Goal: Transaction & Acquisition: Register for event/course

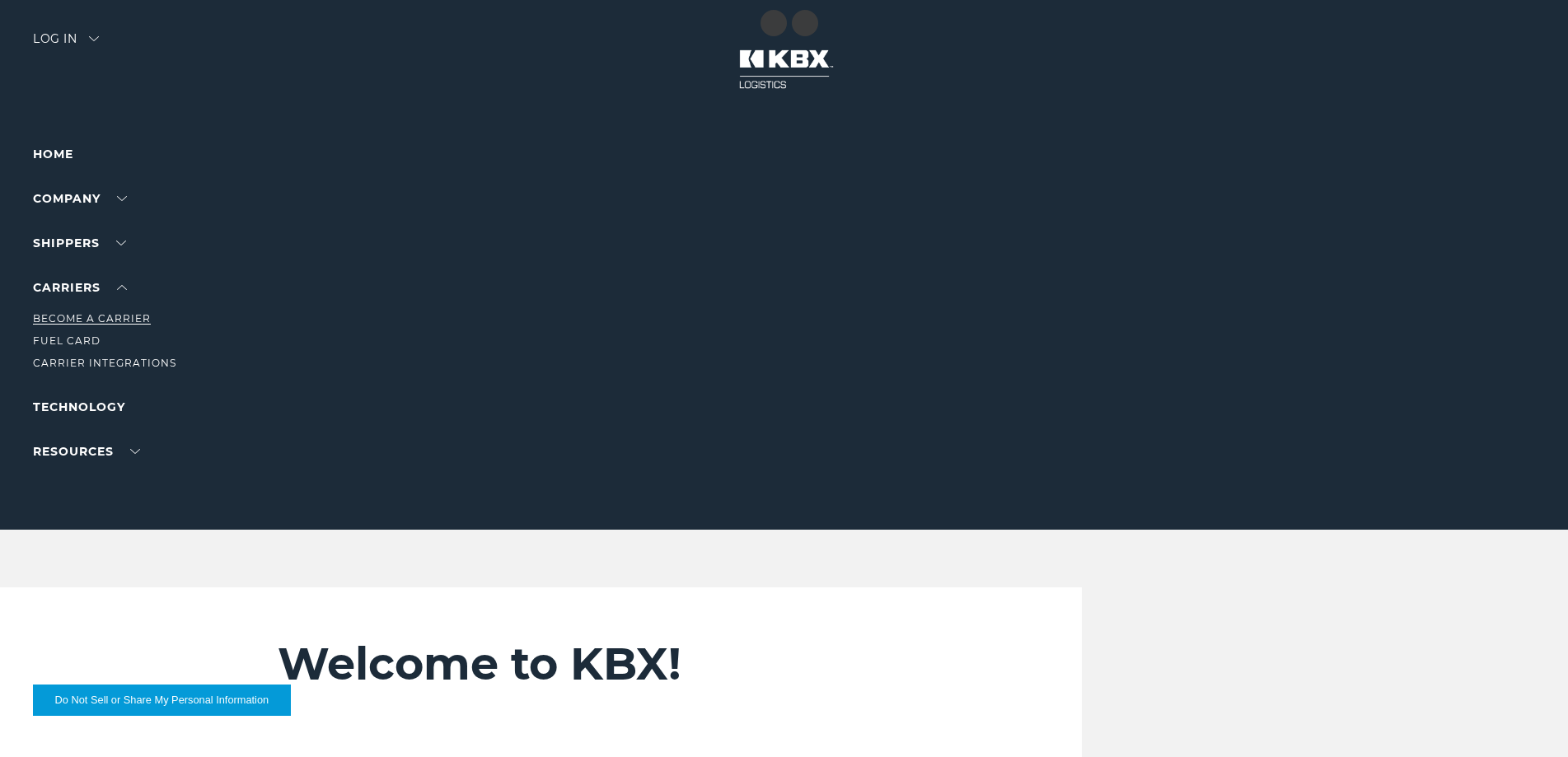
click at [102, 323] on link "Become a Carrier" at bounding box center [92, 318] width 117 height 12
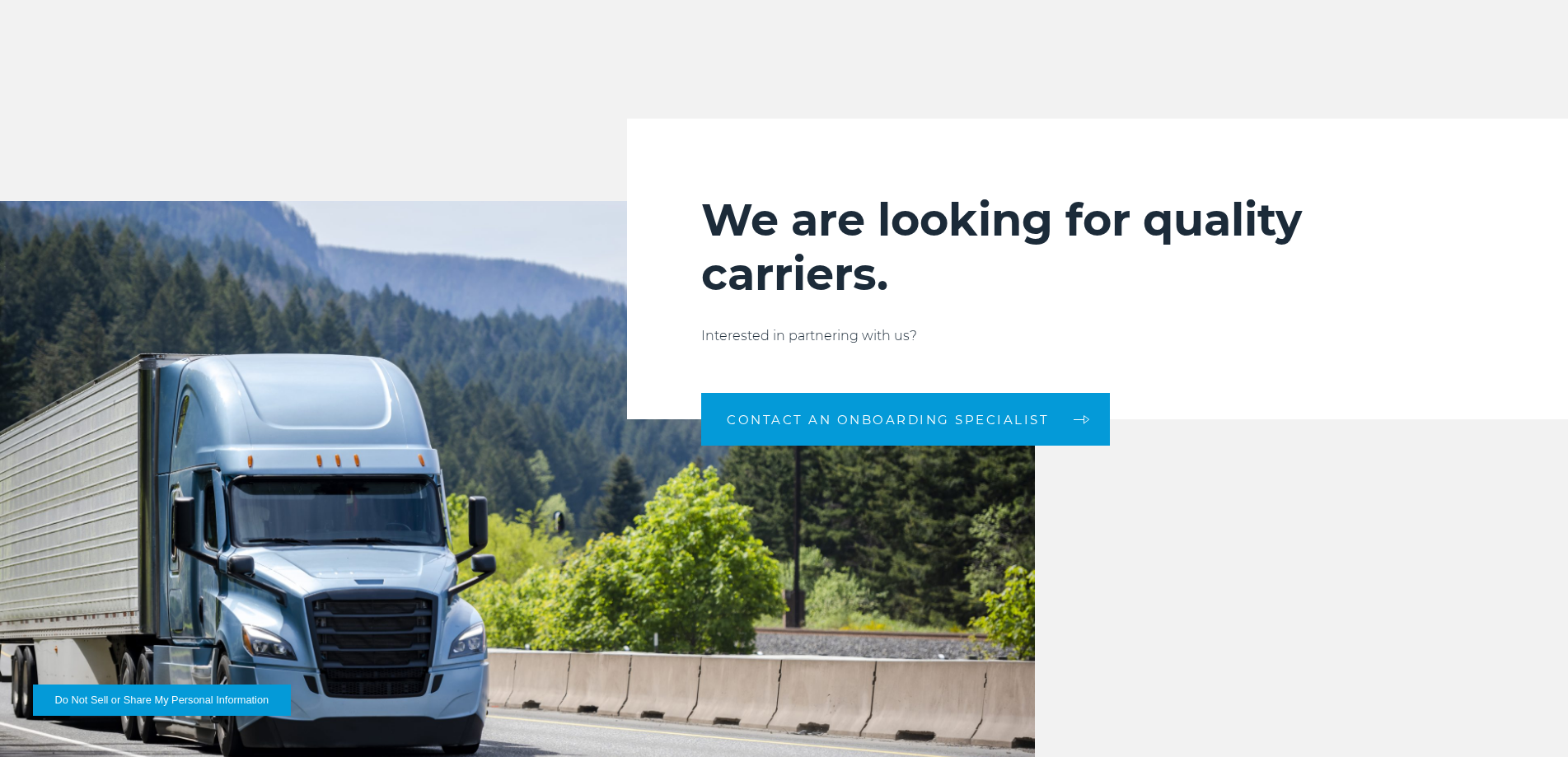
scroll to position [1647, 0]
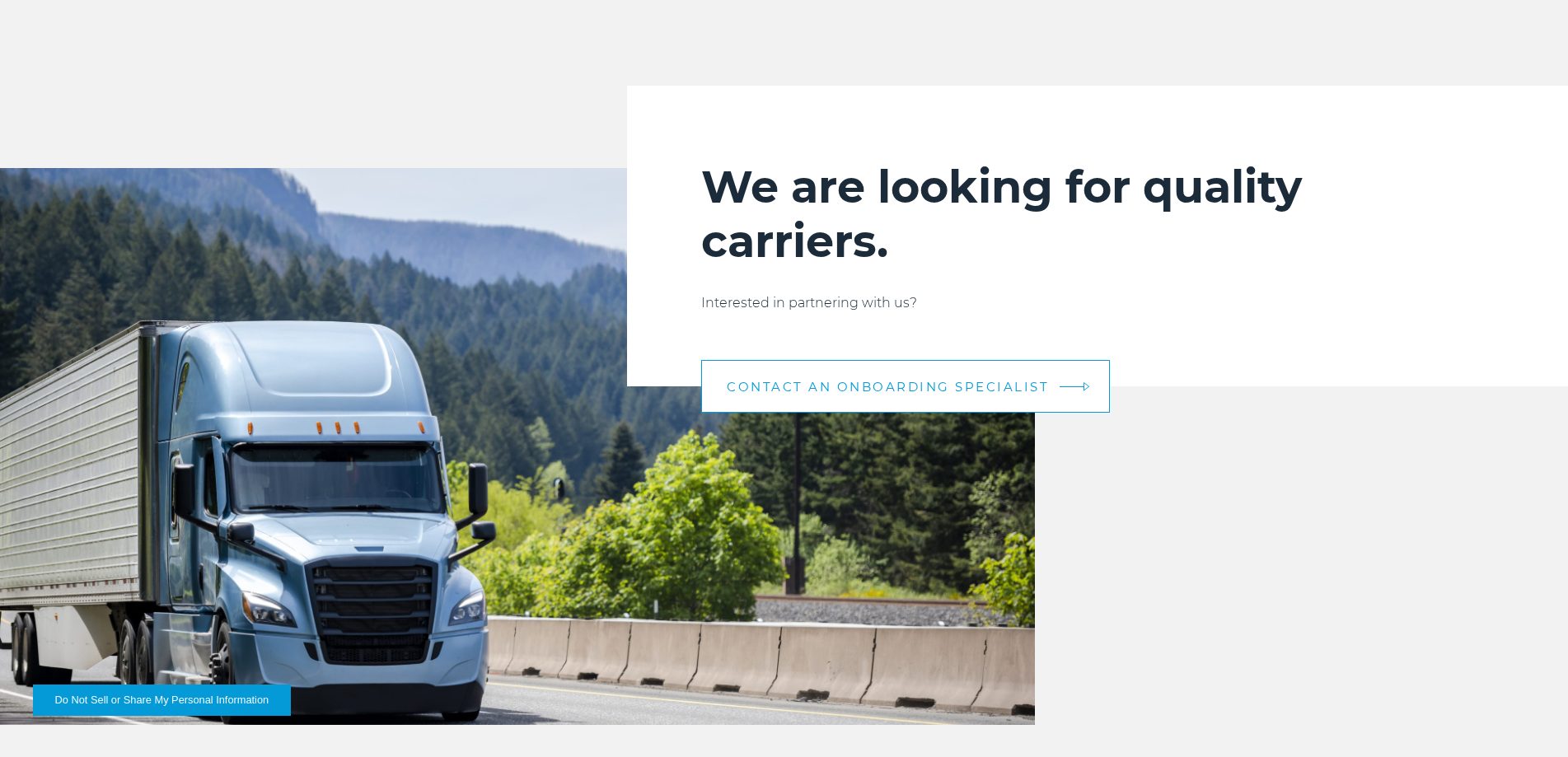
click at [882, 391] on span "CONTACT AN ONBOARDING SPECIALIST" at bounding box center [888, 386] width 322 height 12
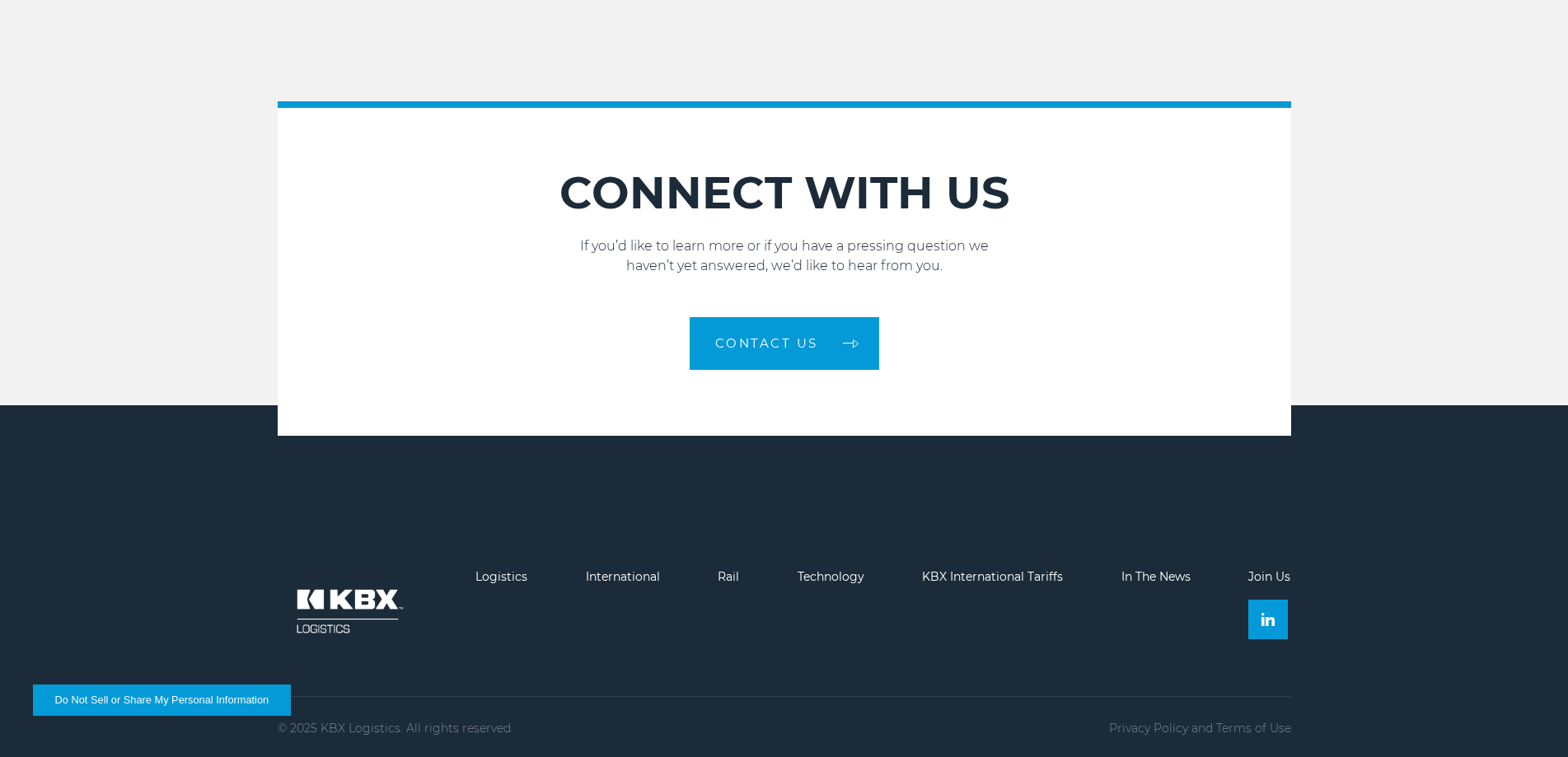
scroll to position [2401, 0]
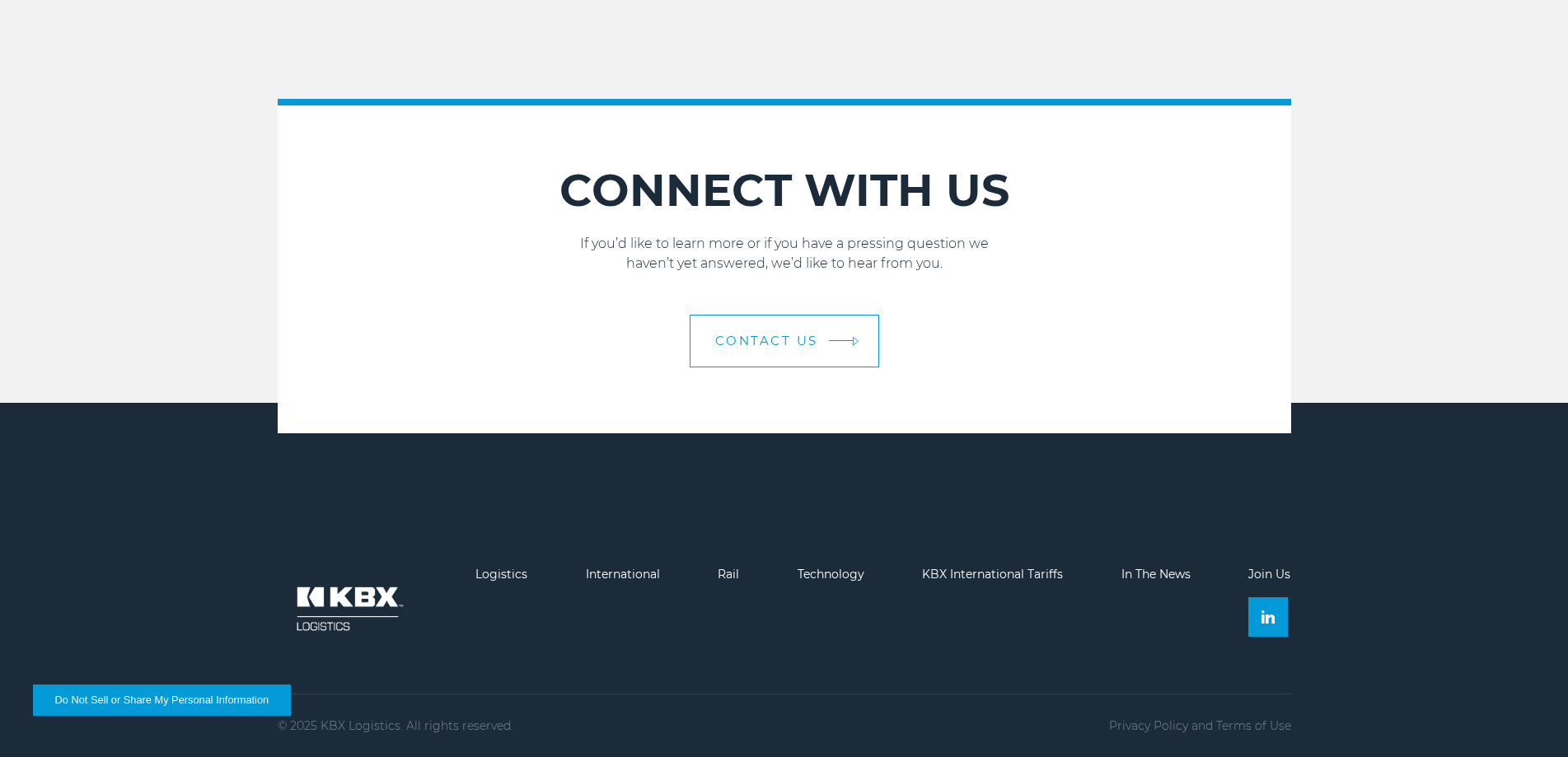
click at [780, 346] on span "Contact Us" at bounding box center [766, 340] width 103 height 12
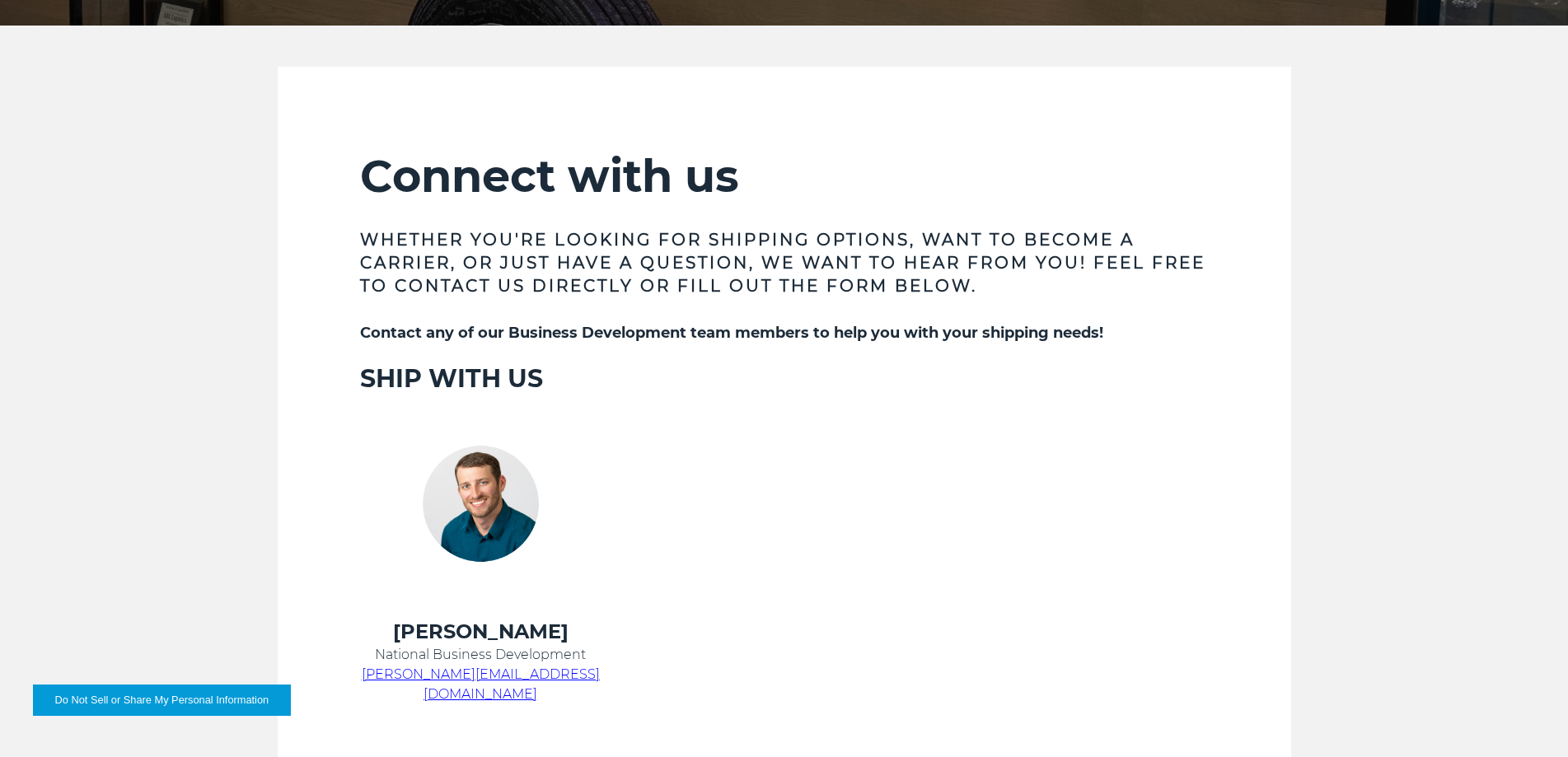
scroll to position [494, 0]
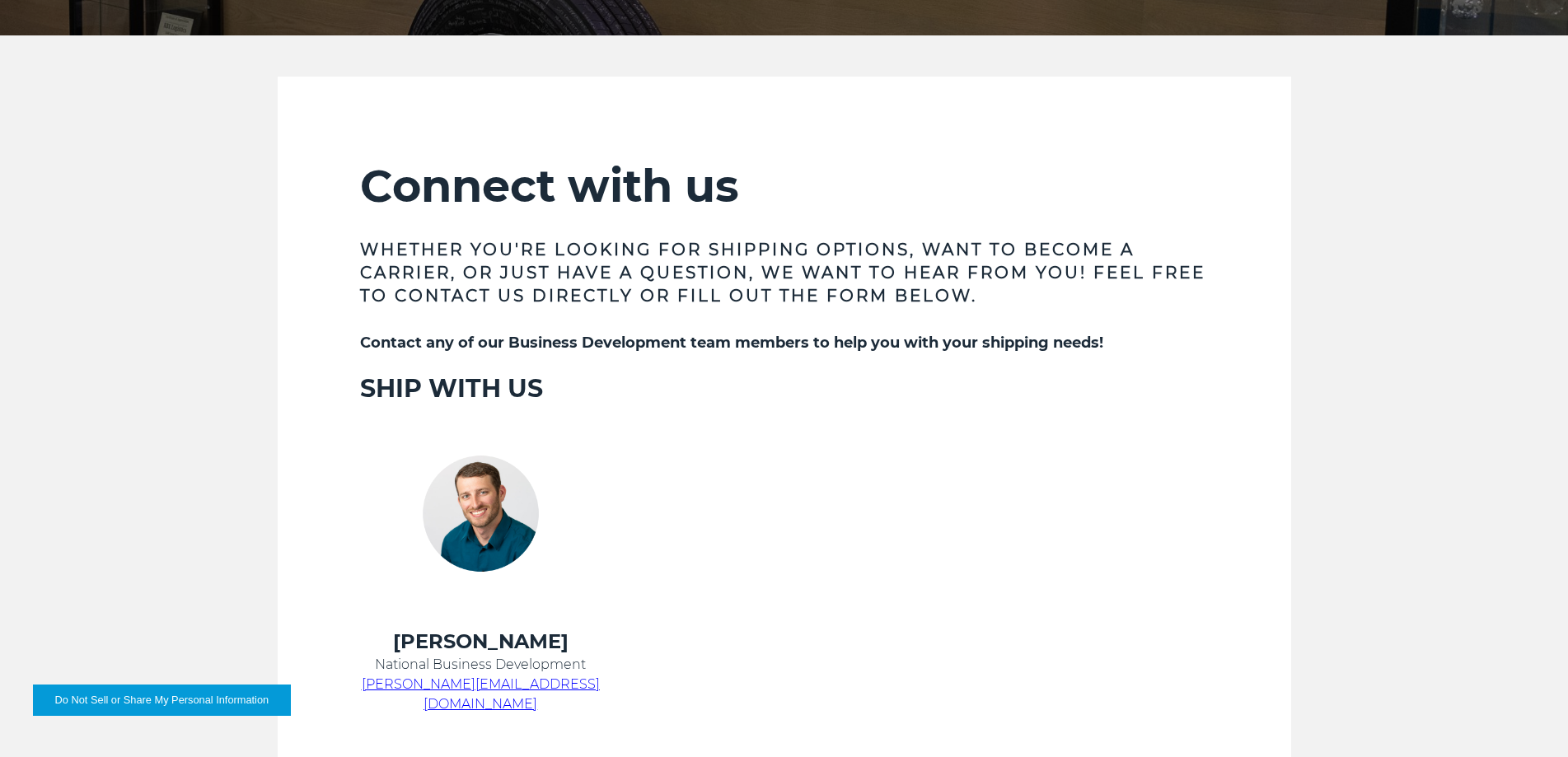
click at [450, 289] on h3 "Whether you're looking for shipping options, want to become a carrier, or just …" at bounding box center [784, 273] width 848 height 69
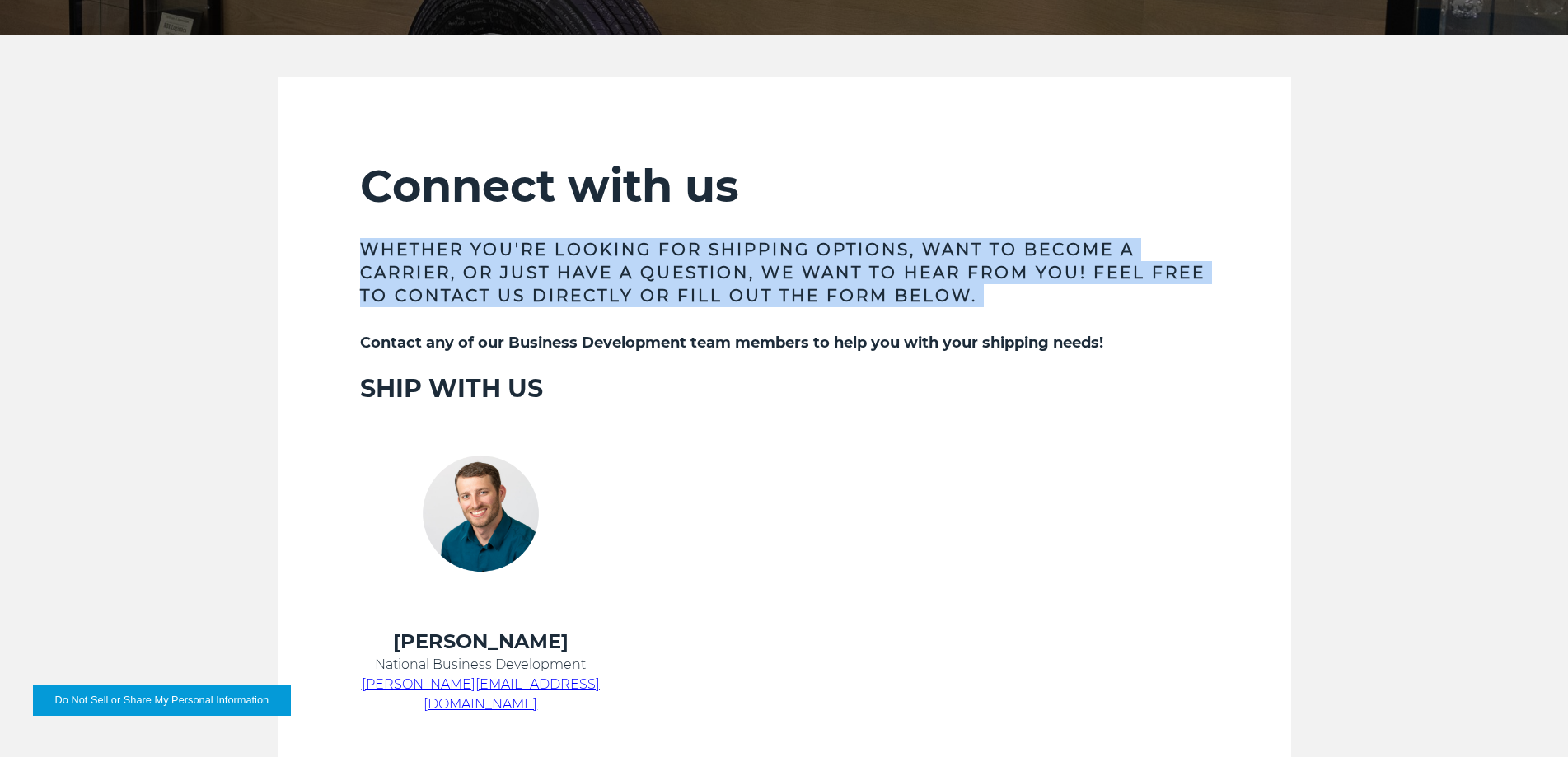
click at [450, 289] on h3 "Whether you're looking for shipping options, want to become a carrier, or just …" at bounding box center [784, 273] width 848 height 69
click at [579, 287] on h3 "Whether you're looking for shipping options, want to become a carrier, or just …" at bounding box center [784, 273] width 848 height 69
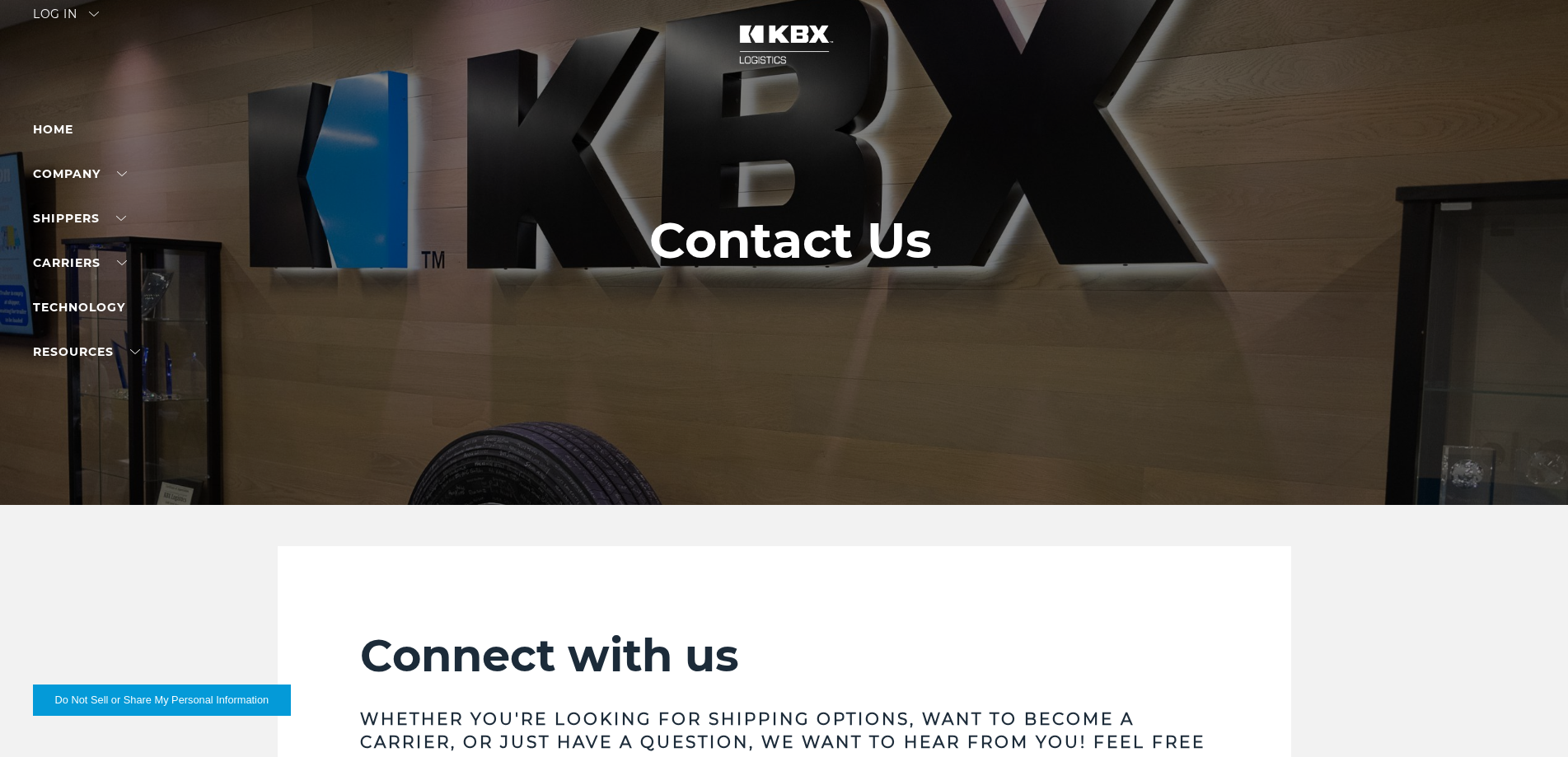
scroll to position [0, 0]
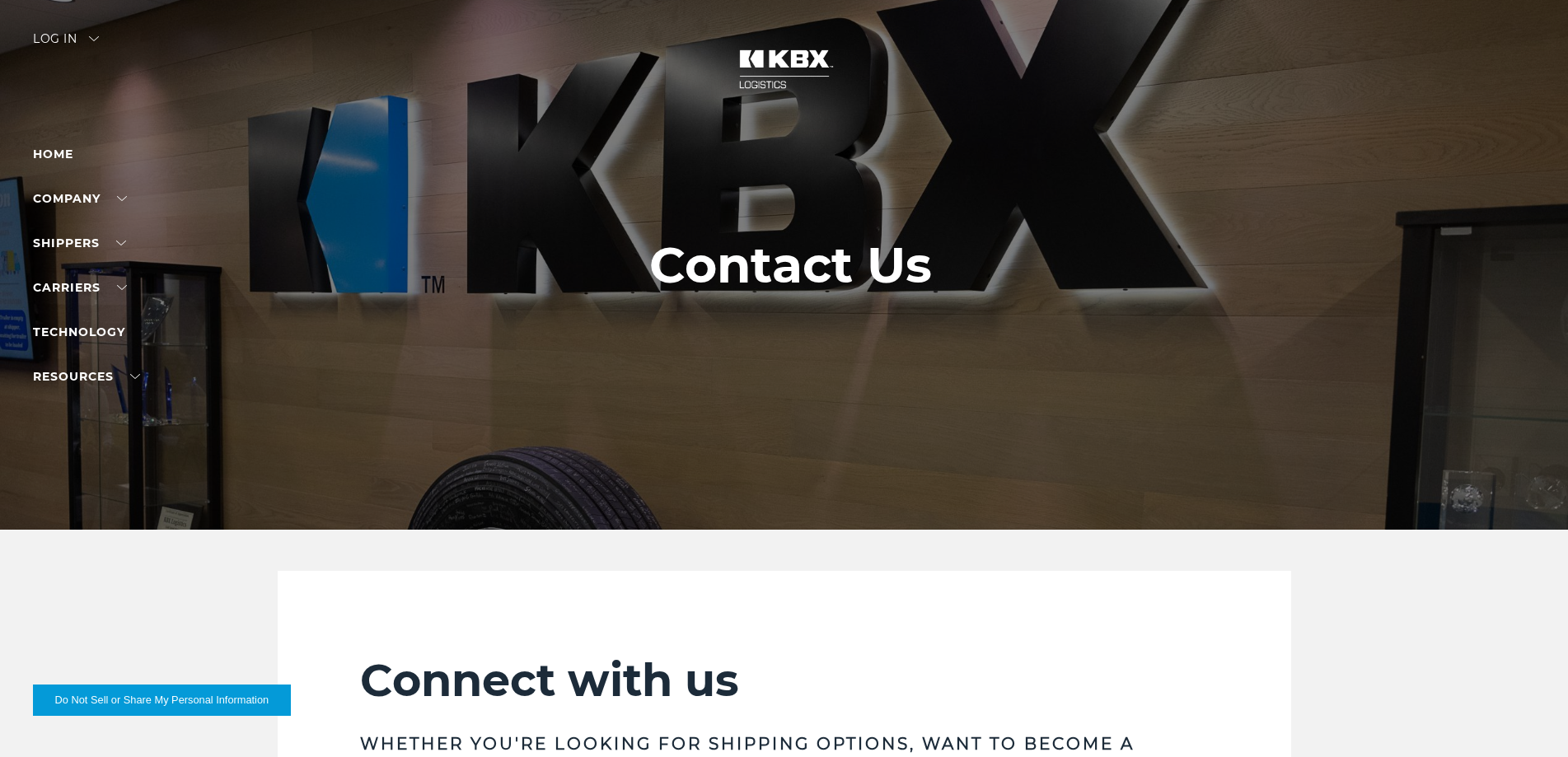
click at [780, 270] on h1 "Contact Us" at bounding box center [791, 265] width 283 height 56
click at [88, 361] on link "Carrier Integrations" at bounding box center [104, 362] width 143 height 12
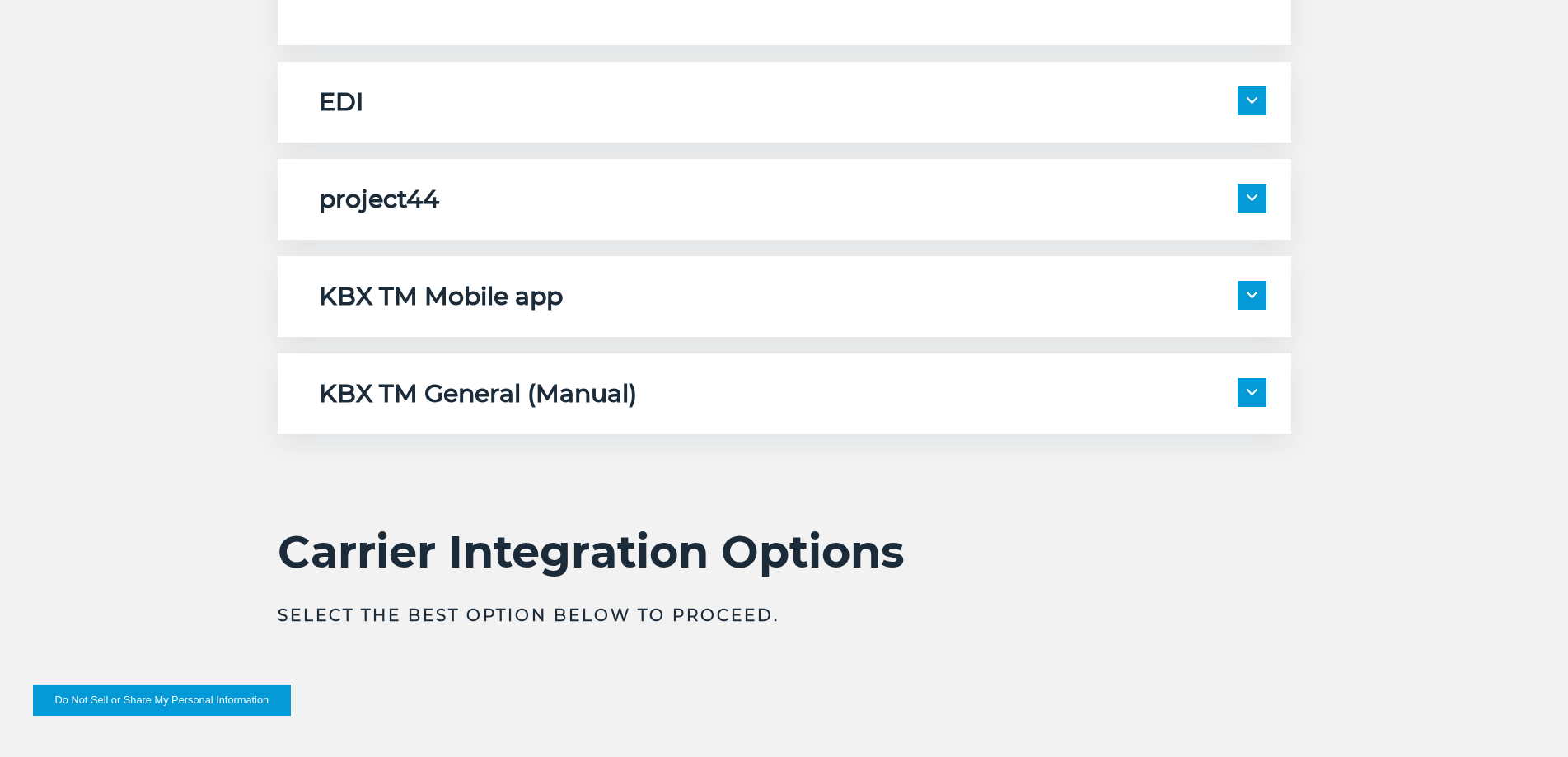
scroll to position [2800, 0]
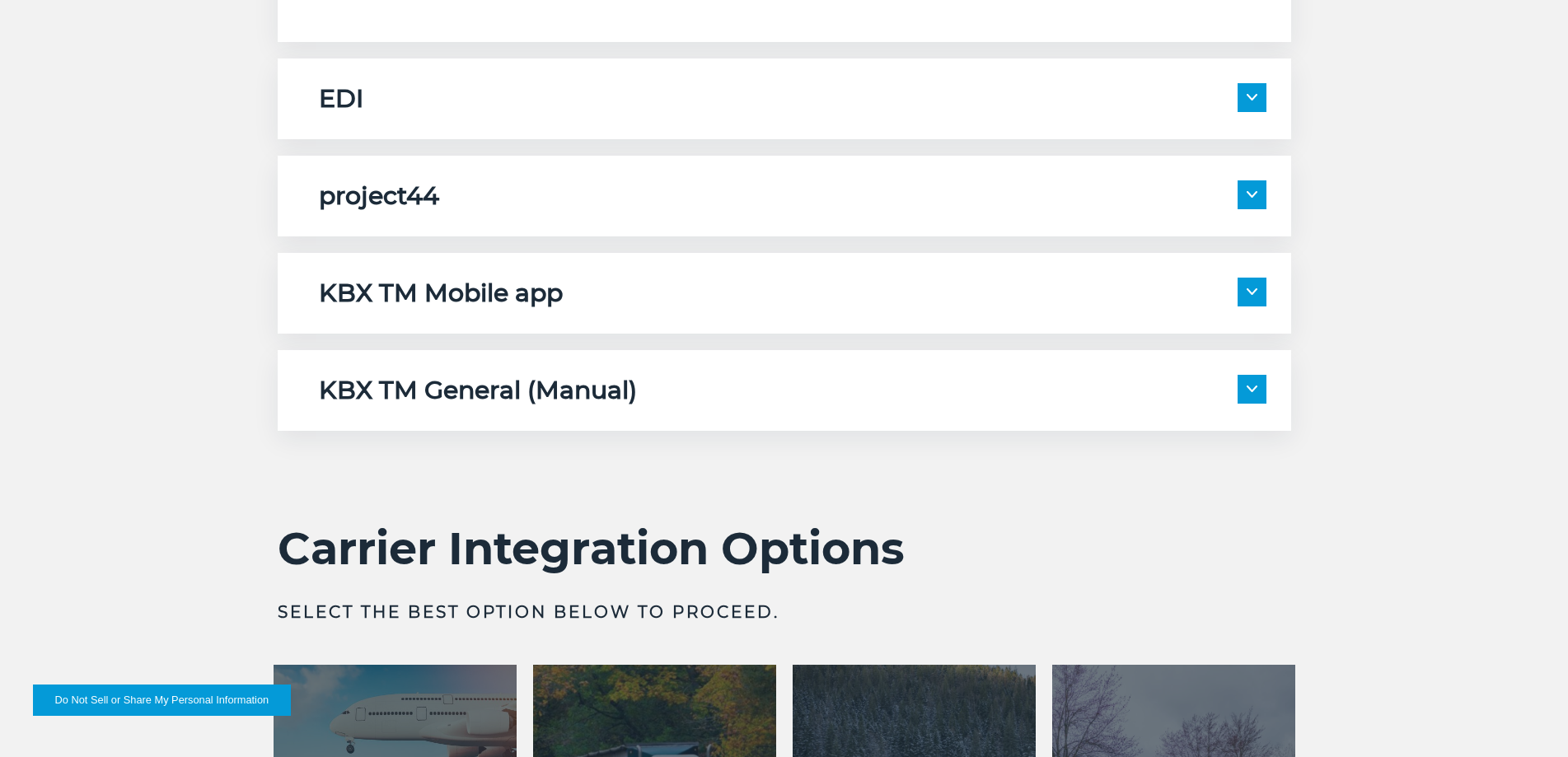
click at [534, 396] on h5 "KBX TM General (Manual)" at bounding box center [478, 390] width 318 height 31
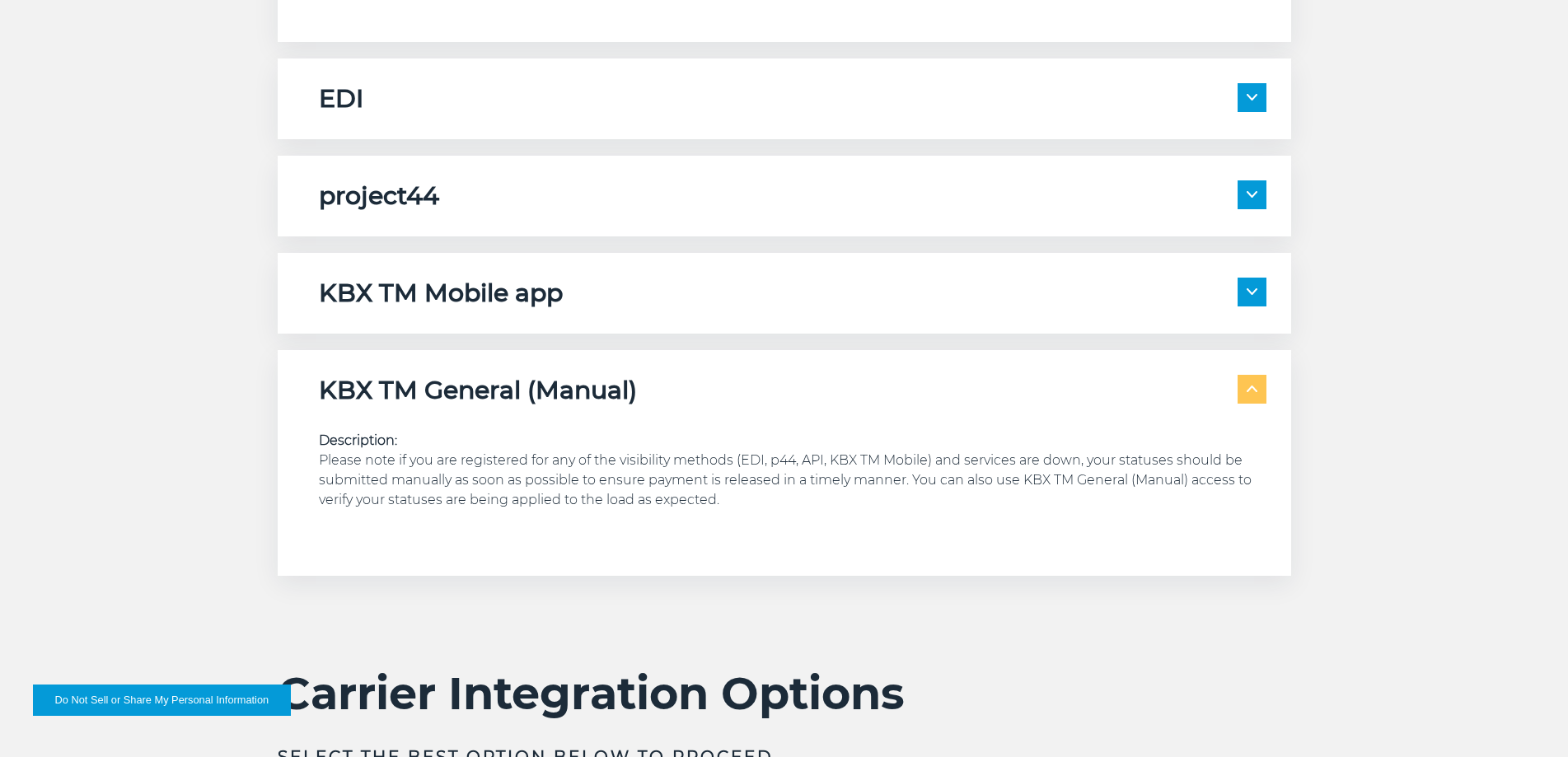
click at [534, 396] on h5 "KBX TM General (Manual)" at bounding box center [478, 390] width 318 height 31
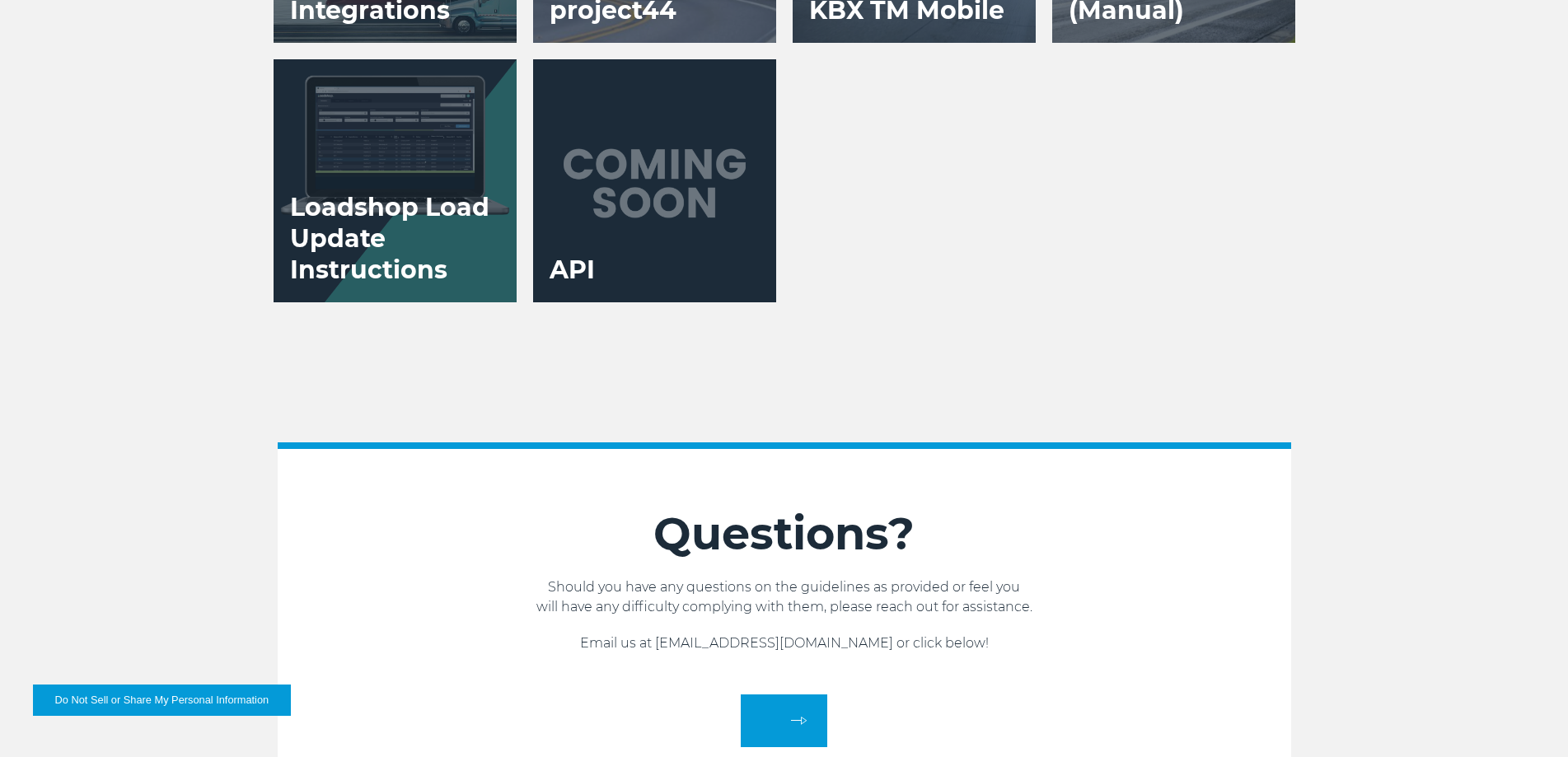
scroll to position [3623, 0]
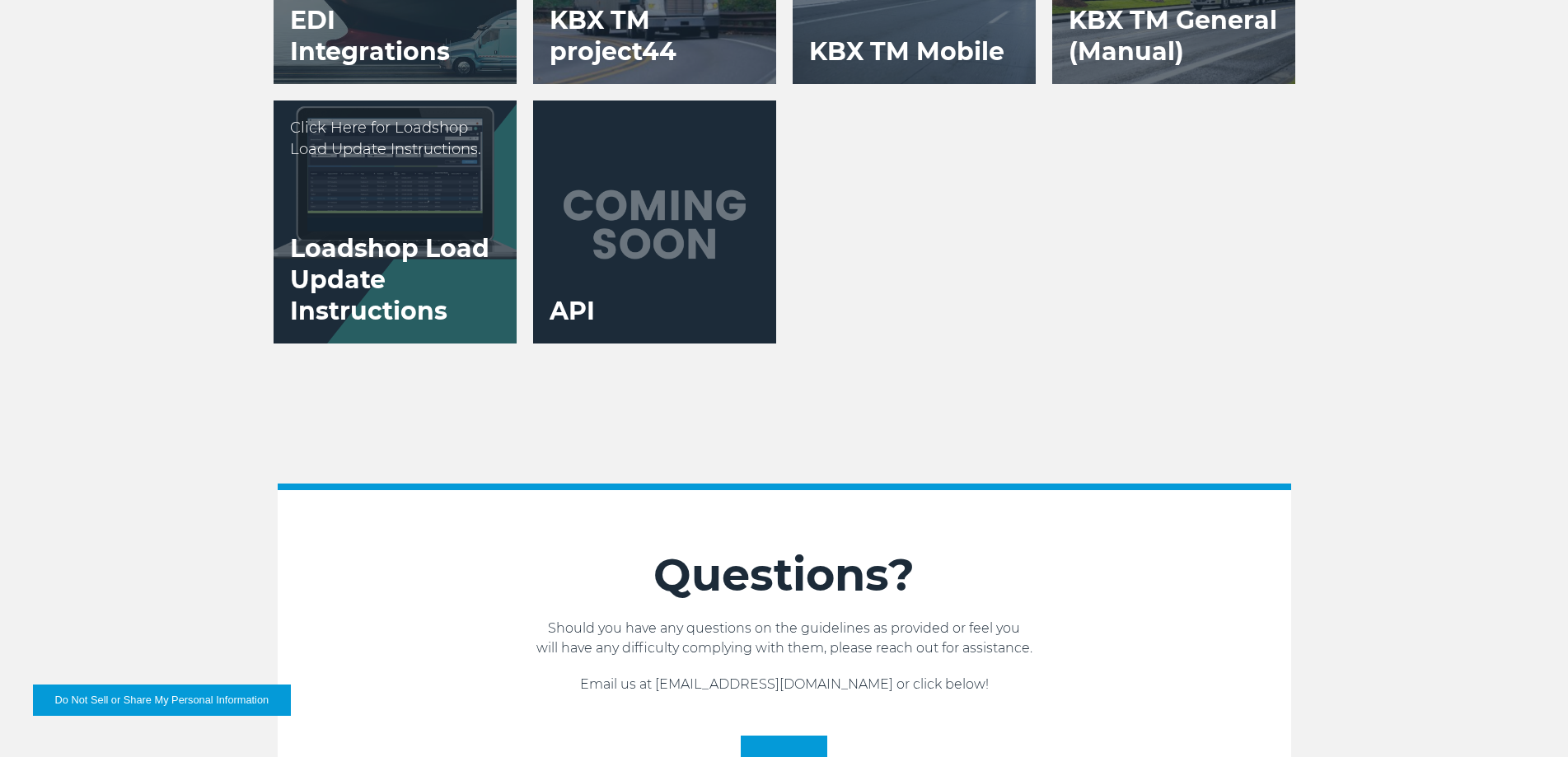
click at [397, 243] on h3 "Loadshop Load Update Instructions" at bounding box center [395, 280] width 243 height 127
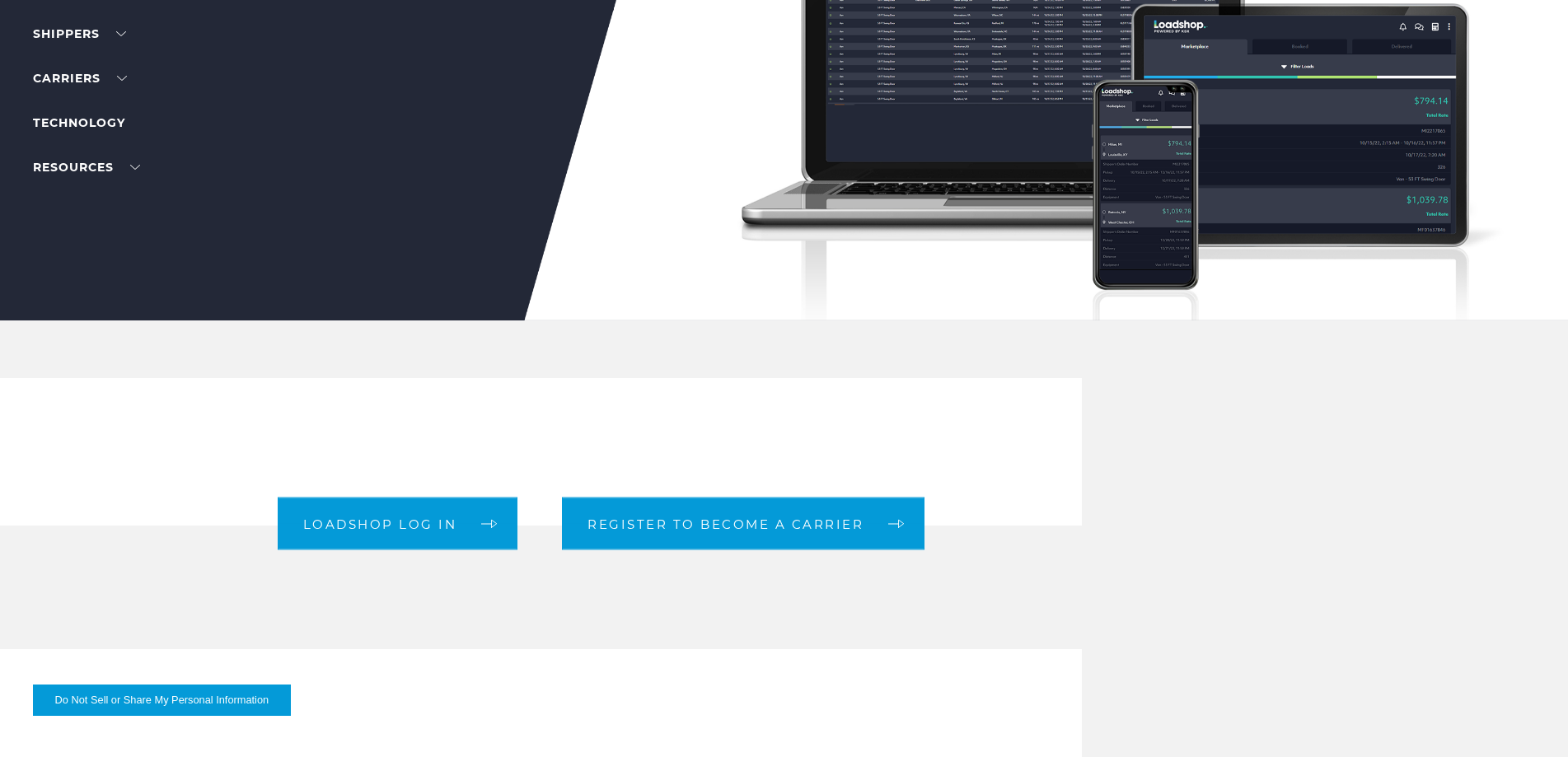
scroll to position [247, 0]
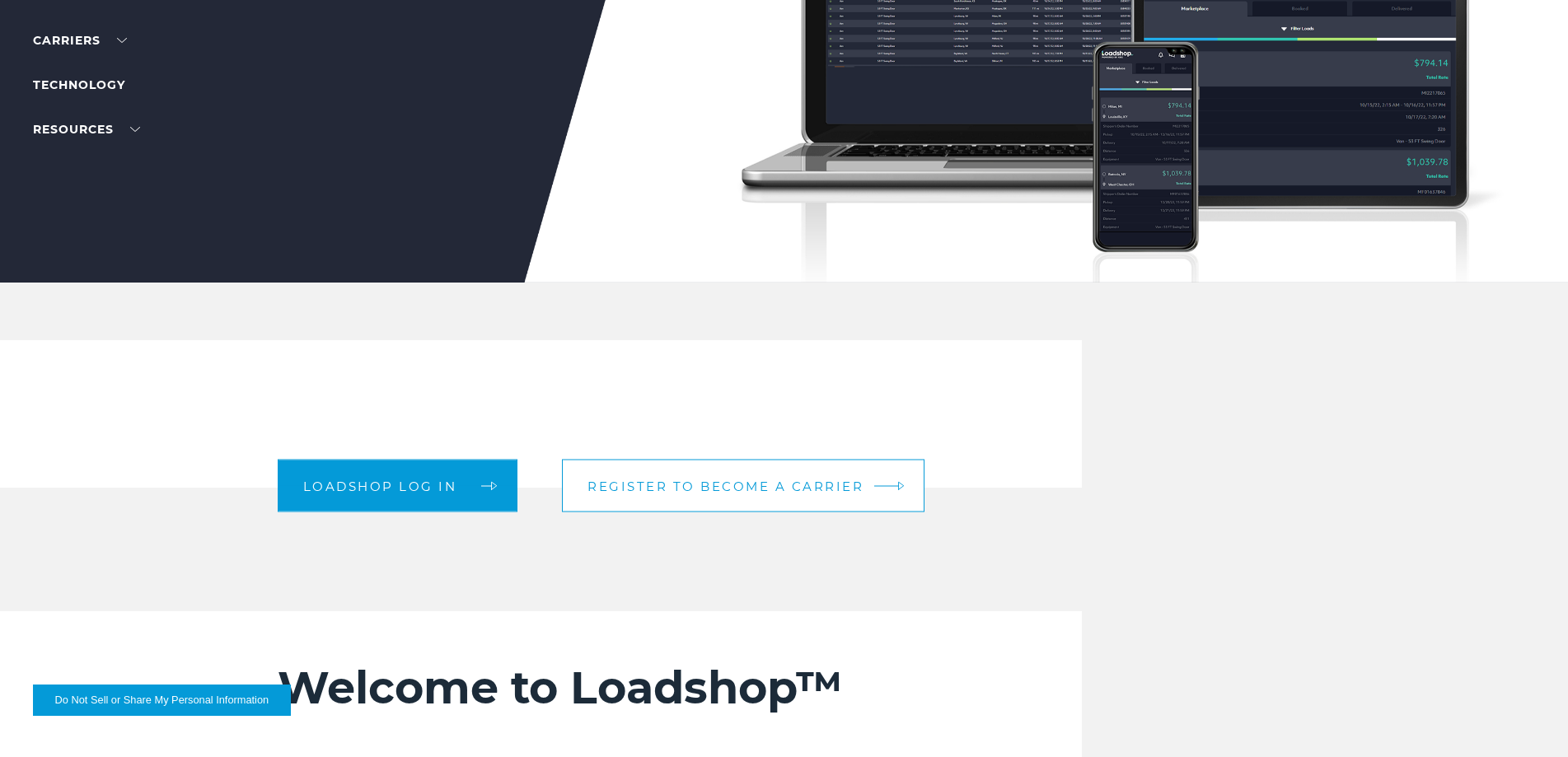
click at [809, 487] on span "Register to become a carrier" at bounding box center [726, 485] width 276 height 12
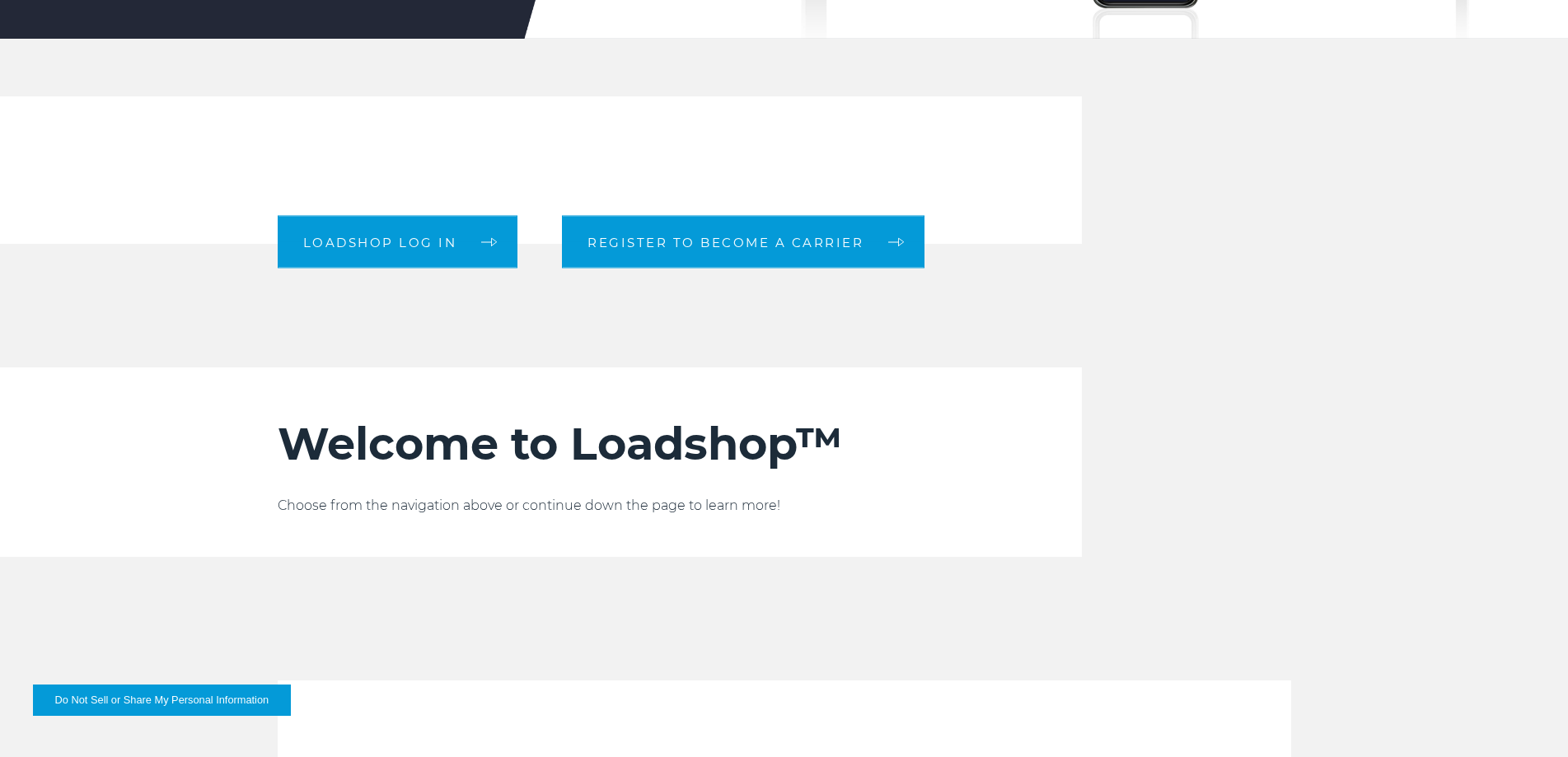
scroll to position [494, 0]
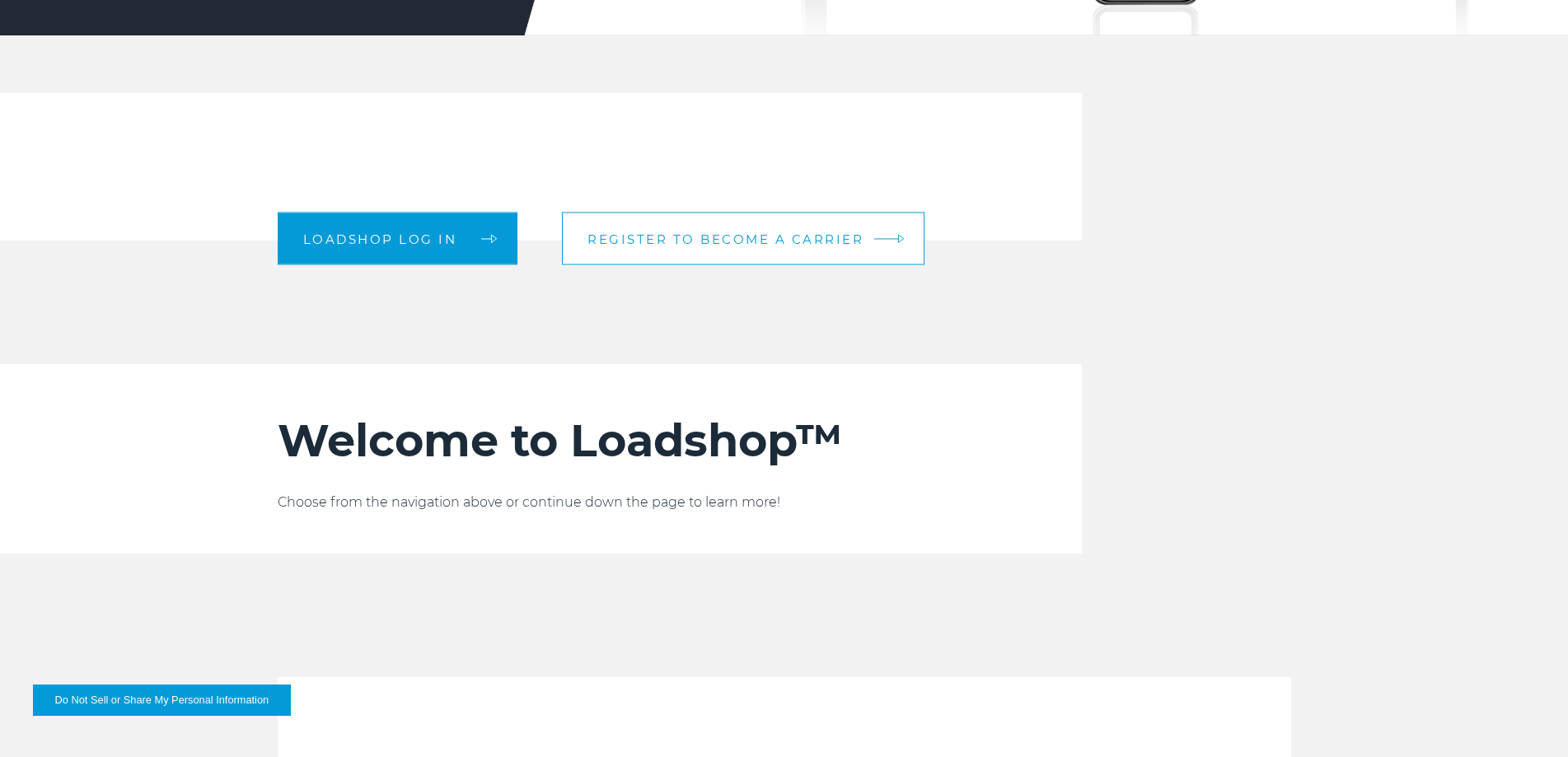
click at [745, 239] on span "Register to become a carrier" at bounding box center [726, 238] width 276 height 12
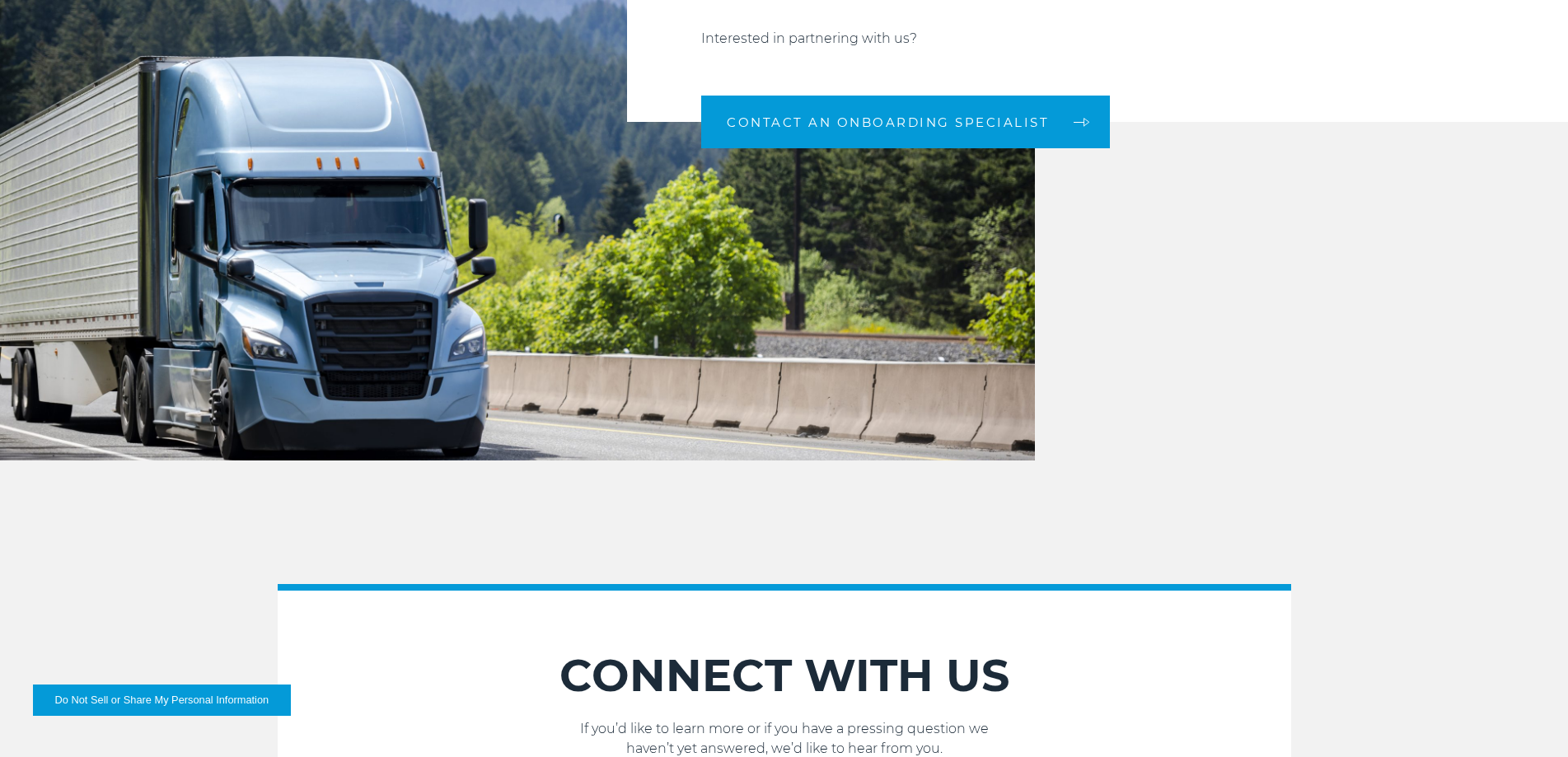
scroll to position [1907, 0]
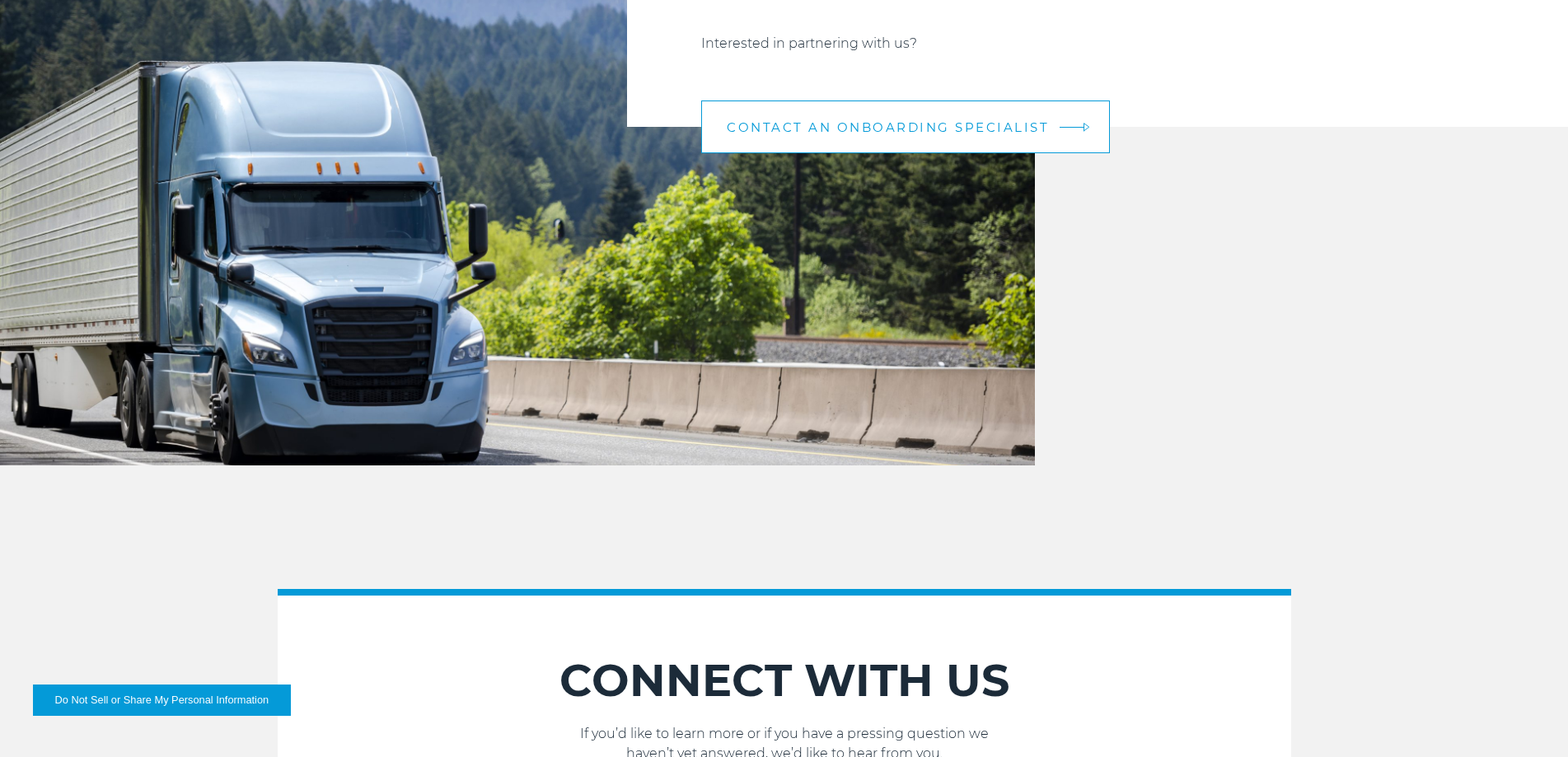
click at [878, 115] on link "CONTACT AN ONBOARDING SPECIALIST" at bounding box center [906, 127] width 409 height 53
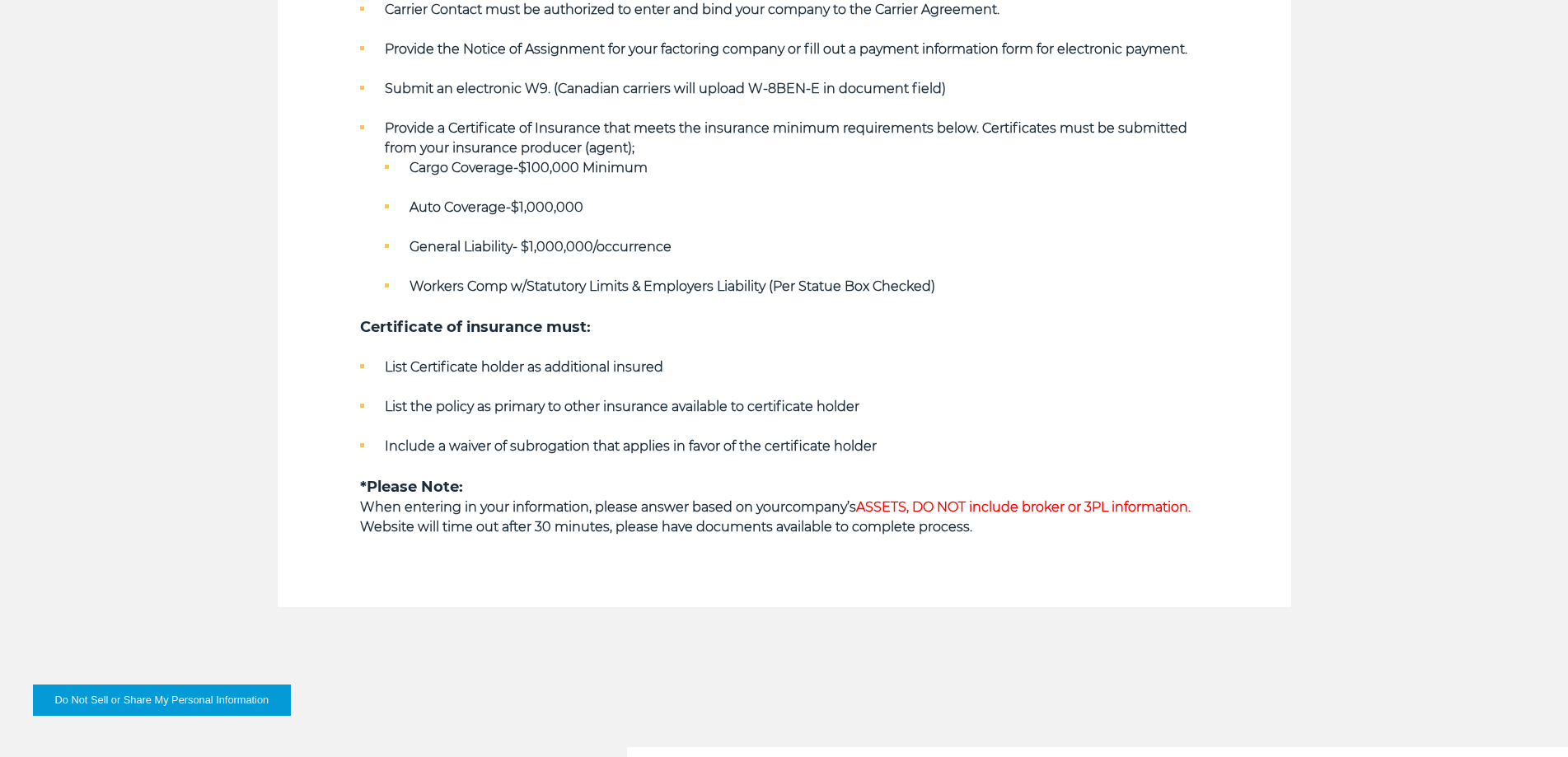
scroll to position [988, 0]
click at [611, 280] on strong "Workers Comp w/Statutory Limits & Employers Liability (Per Statue Box Checked)" at bounding box center [672, 284] width 526 height 16
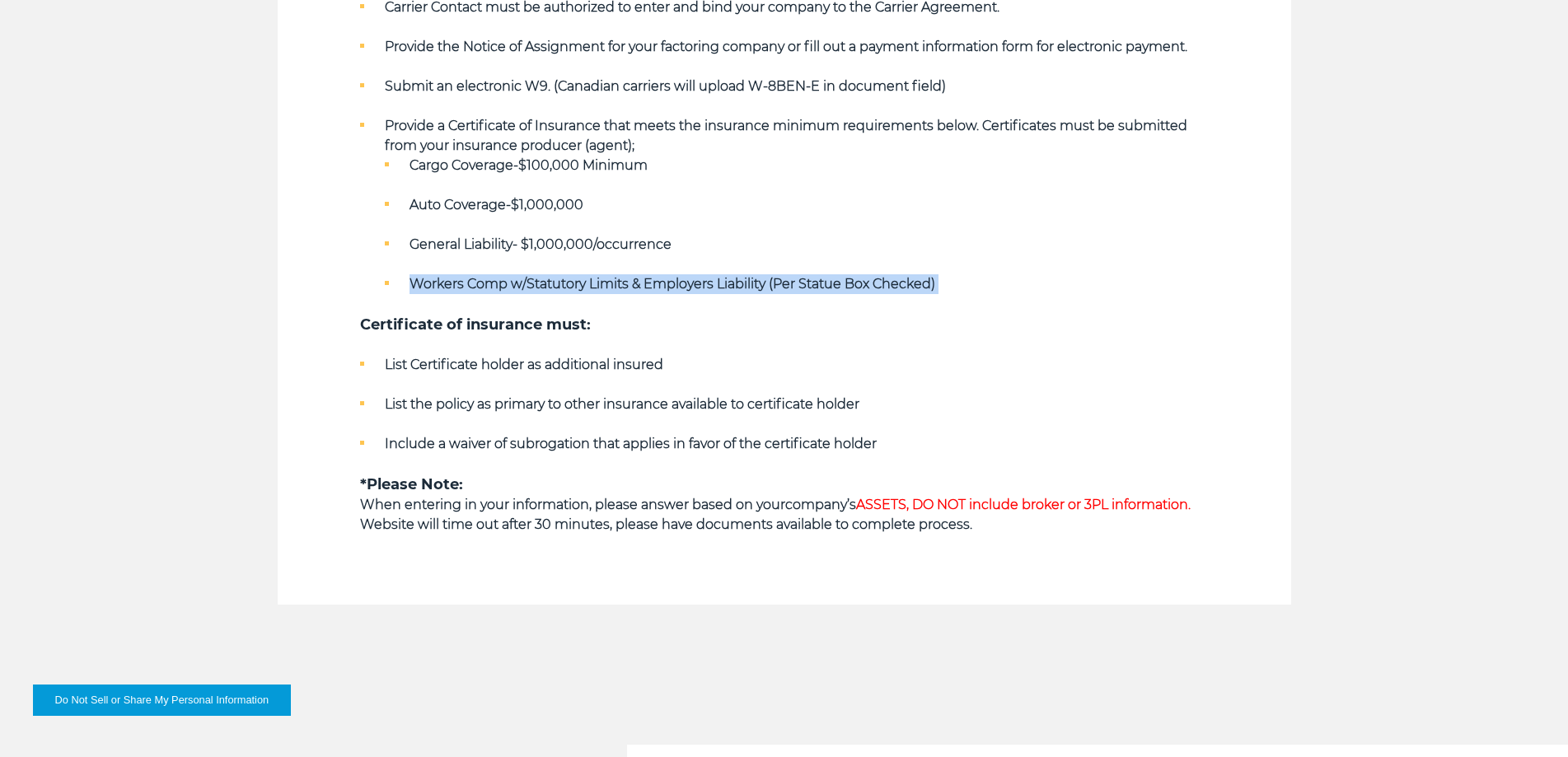
click at [611, 280] on strong "Workers Comp w/Statutory Limits & Employers Liability (Per Statue Box Checked)" at bounding box center [672, 284] width 526 height 16
click at [599, 356] on li "List Certificate holder as additional insured" at bounding box center [784, 364] width 848 height 20
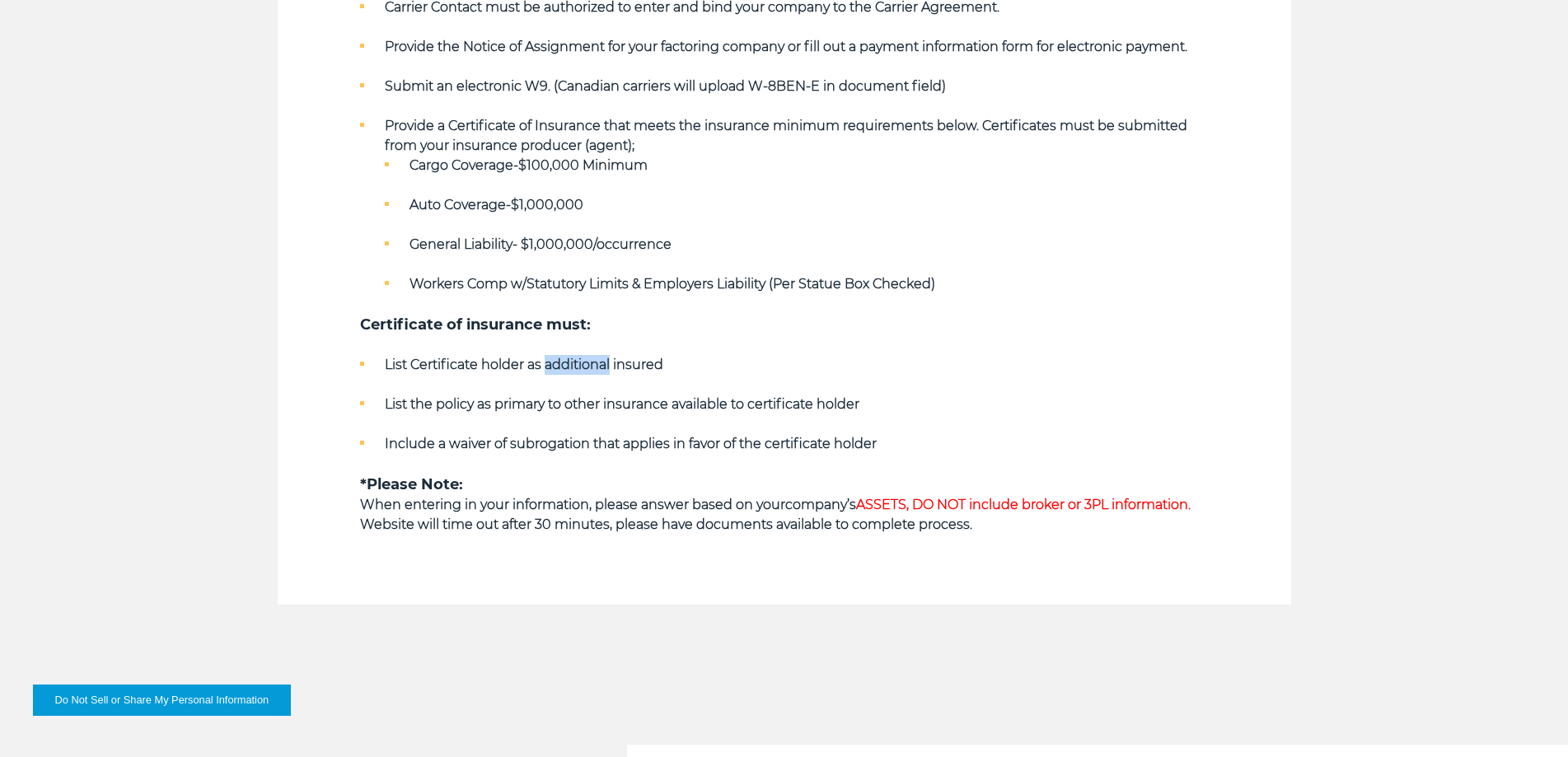
click at [599, 356] on li "List Certificate holder as additional insured" at bounding box center [784, 364] width 848 height 20
click at [608, 405] on strong "List the policy as primary to other insurance available to certificate holder" at bounding box center [621, 404] width 474 height 16
click at [913, 509] on span "ASSETS, DO NOT include broker or 3PL information." at bounding box center [1023, 504] width 334 height 16
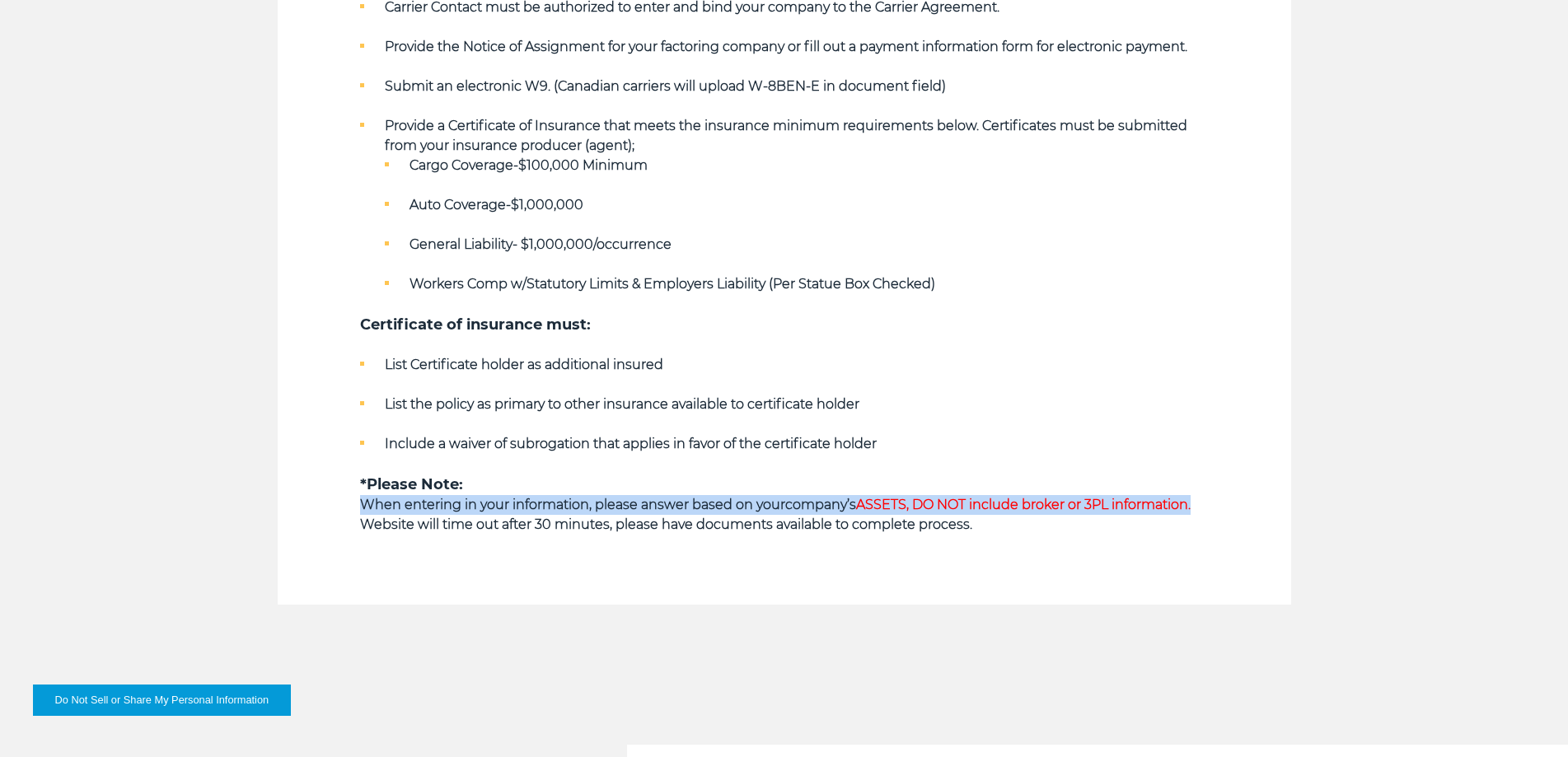
drag, startPoint x: 913, startPoint y: 509, endPoint x: 804, endPoint y: 517, distance: 109.3
click at [913, 511] on span "ASSETS, DO NOT include broker or 3PL information." at bounding box center [1023, 504] width 334 height 16
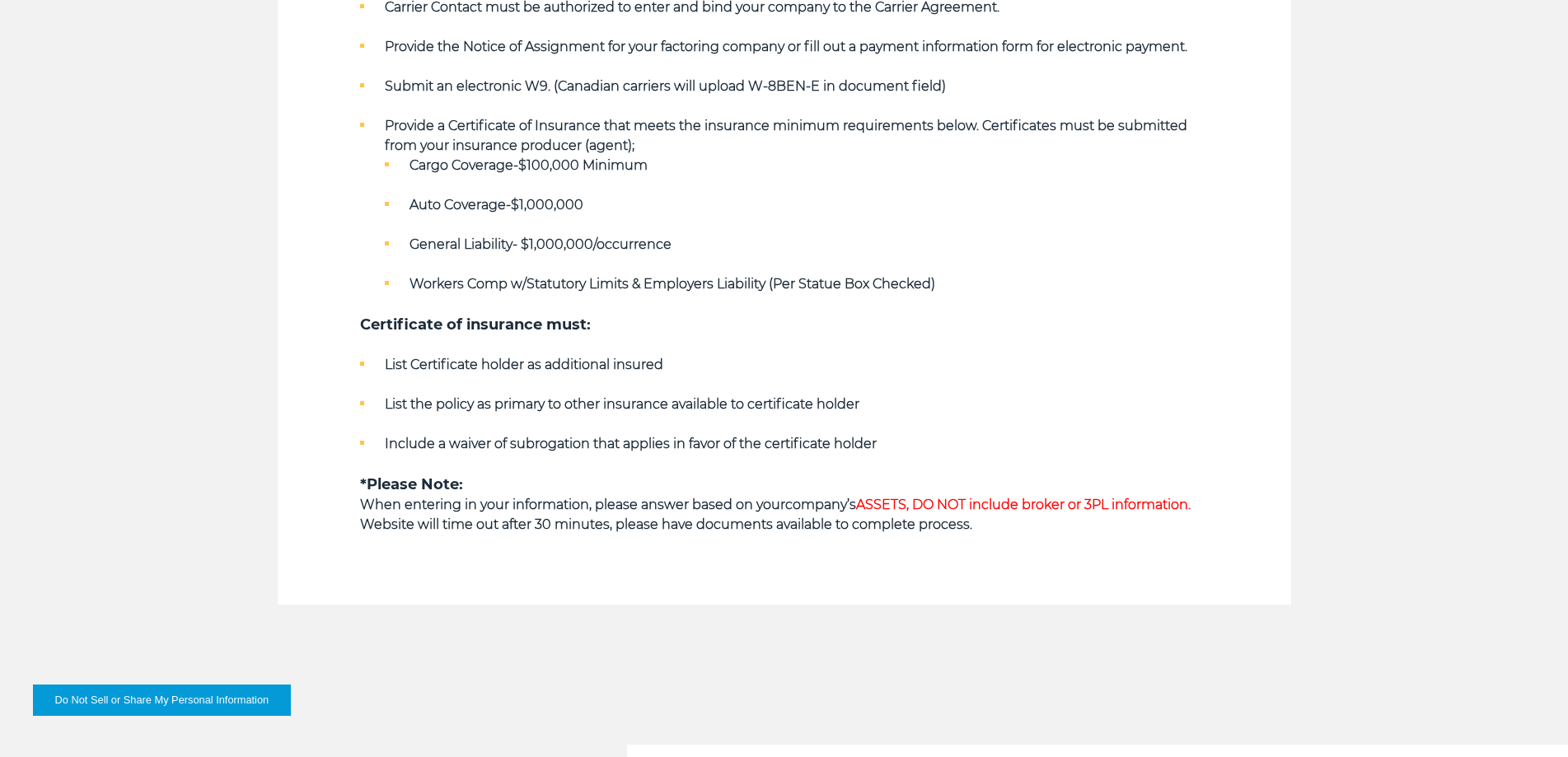
click at [804, 517] on strong "Website will time out after 30 minutes, please have documents available to comp…" at bounding box center [666, 524] width 613 height 16
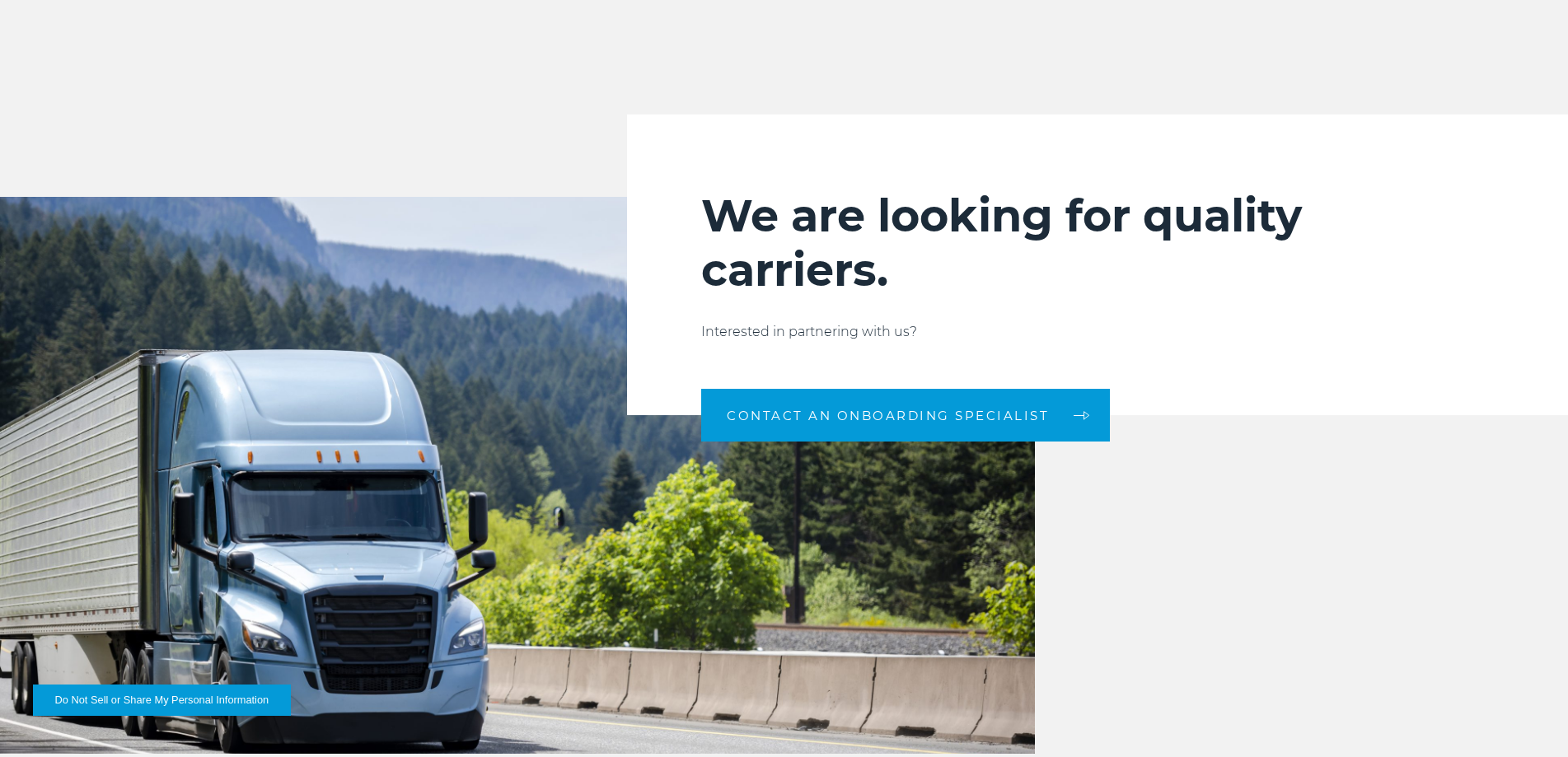
scroll to position [1647, 0]
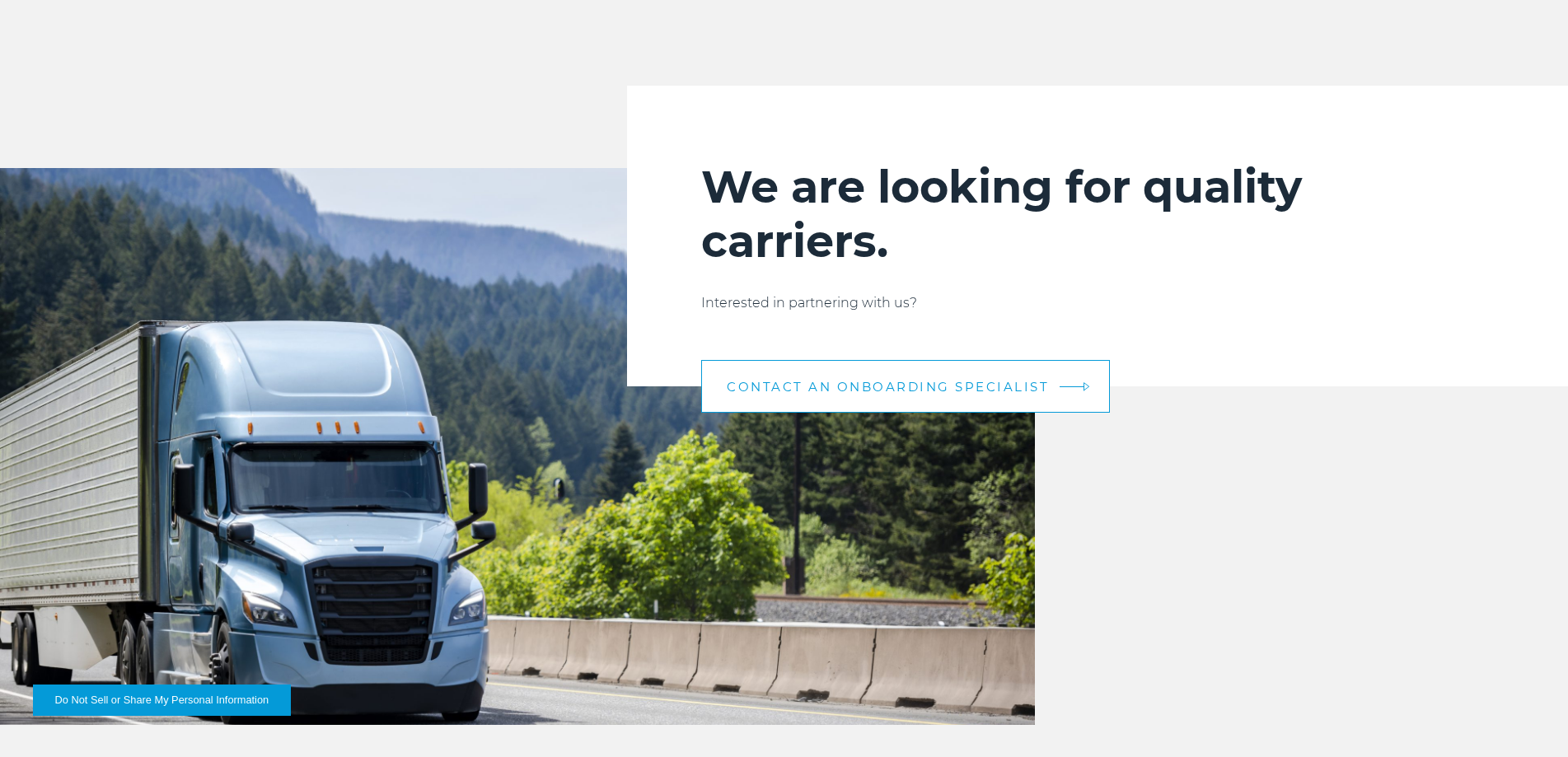
click at [812, 393] on span "CONTACT AN ONBOARDING SPECIALIST" at bounding box center [888, 386] width 322 height 12
